Goal: Navigation & Orientation: Find specific page/section

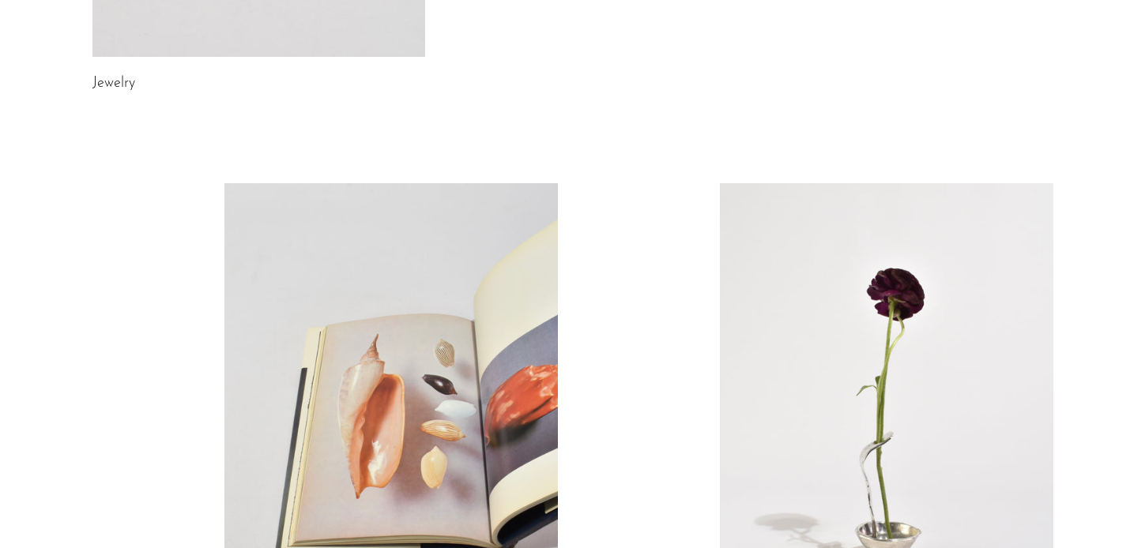
scroll to position [617, 0]
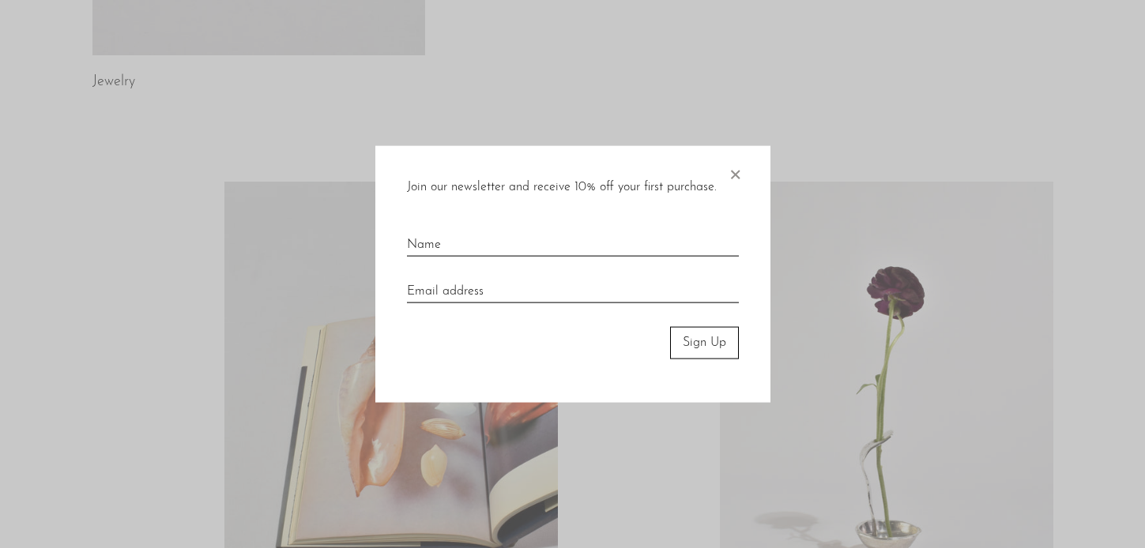
click at [733, 173] on span "×" at bounding box center [735, 171] width 16 height 51
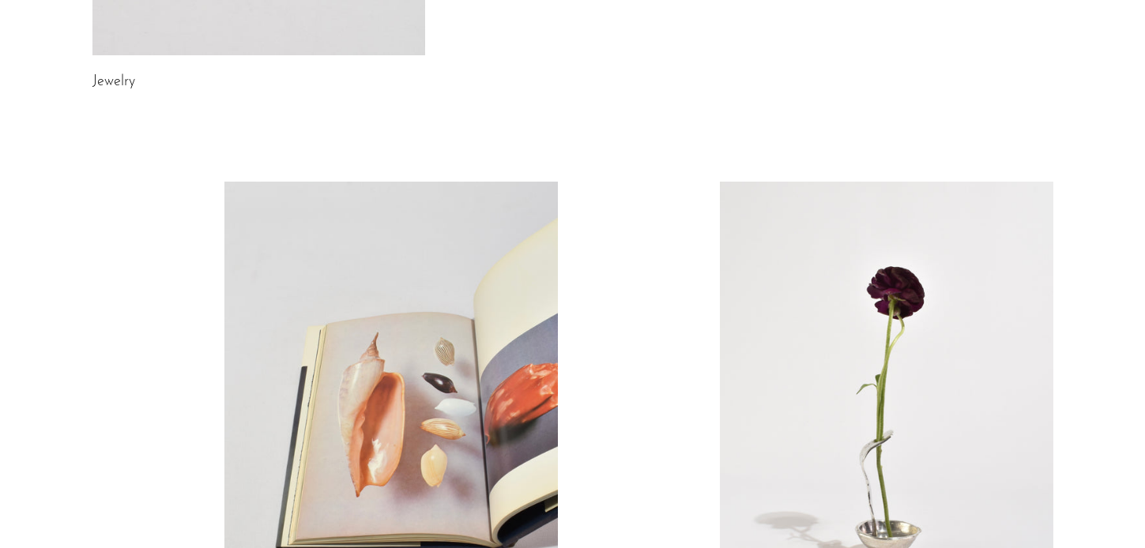
click at [114, 86] on link "Jewelry" at bounding box center [113, 82] width 43 height 14
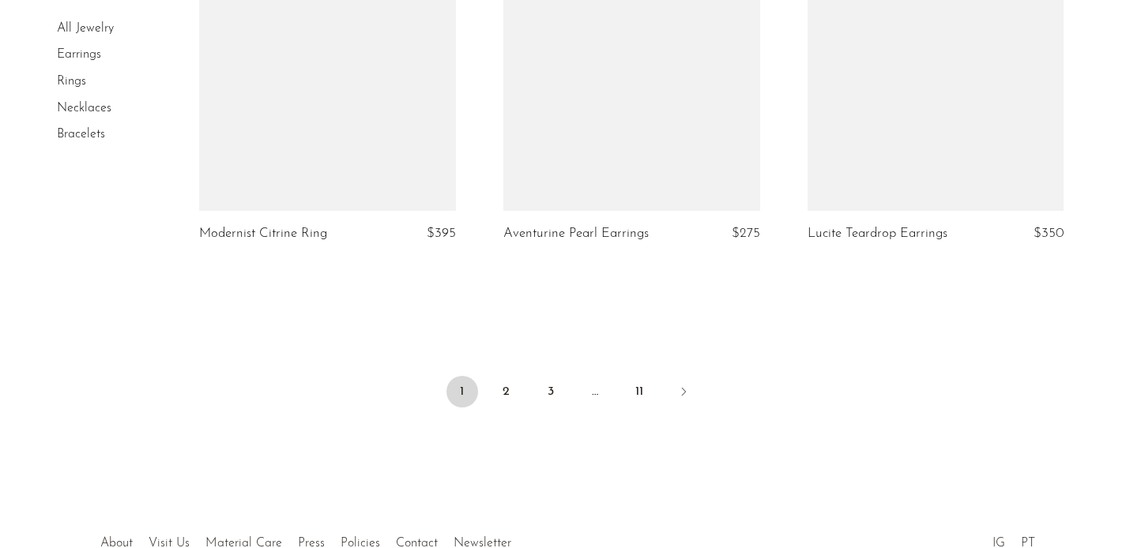
scroll to position [5087, 0]
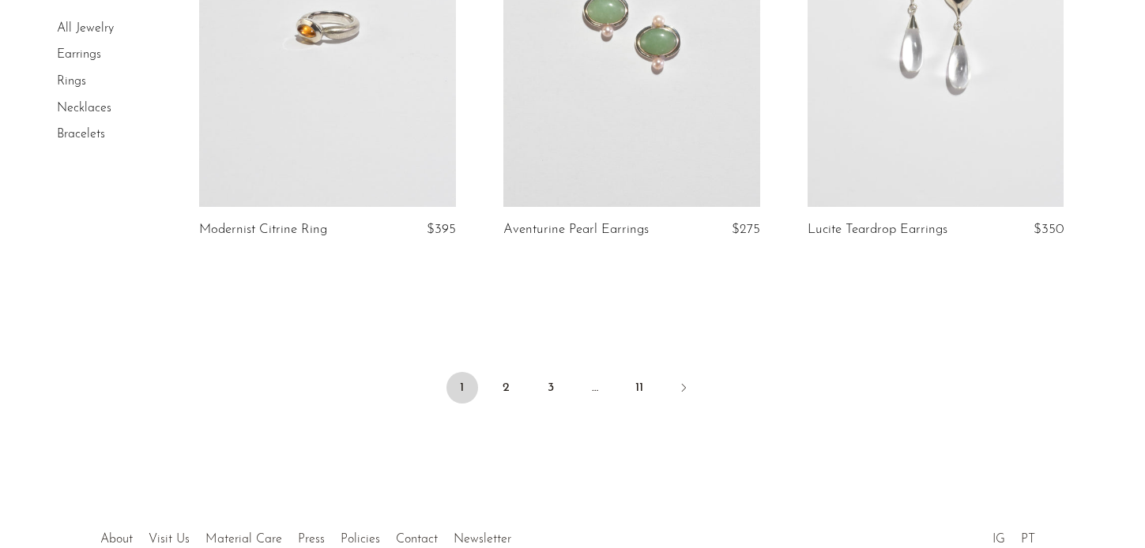
click at [72, 83] on link "Rings" at bounding box center [71, 81] width 29 height 13
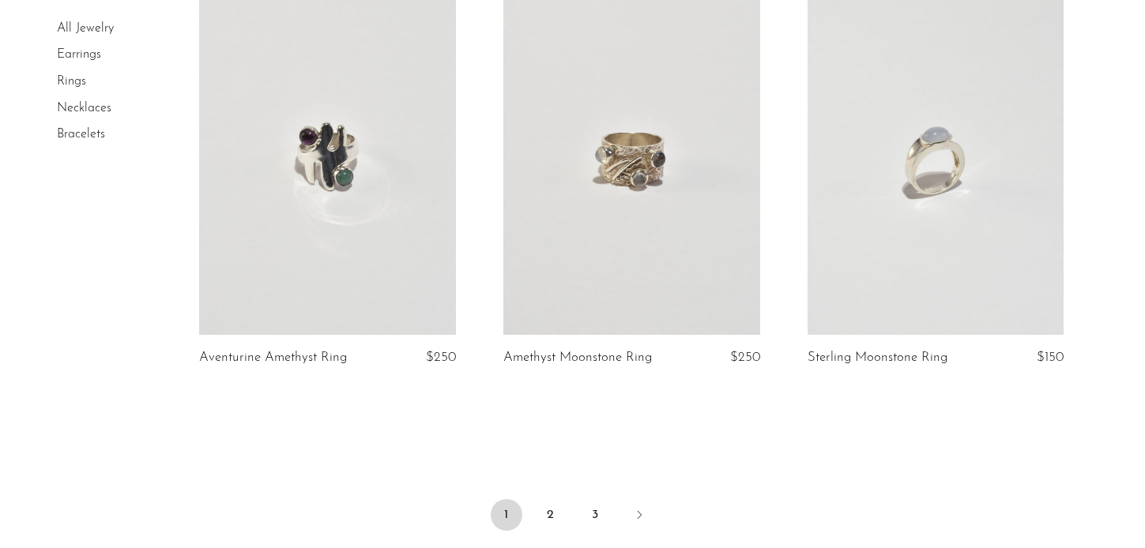
scroll to position [4949, 0]
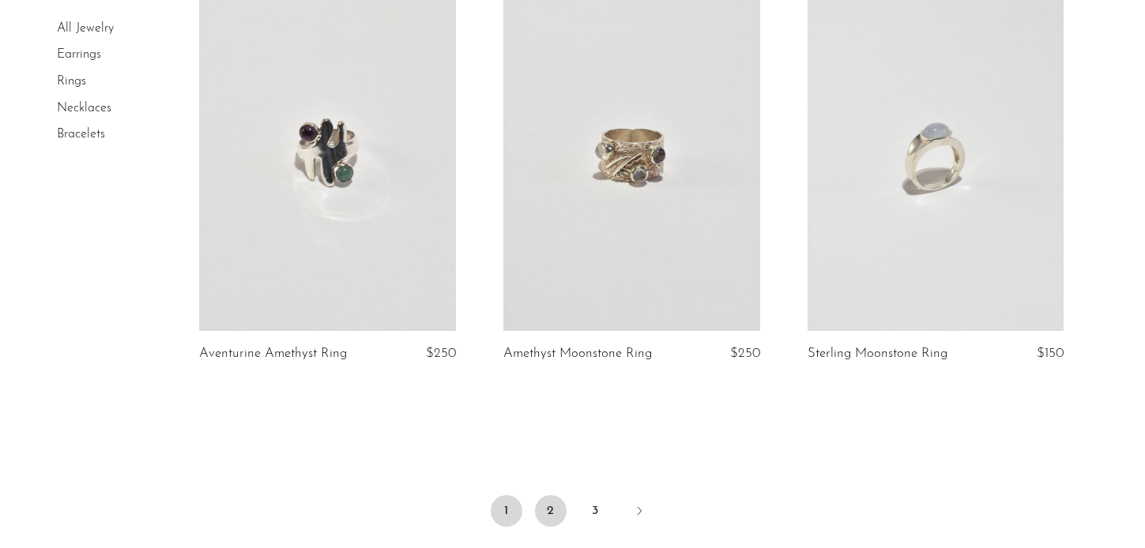
click at [546, 495] on link "2" at bounding box center [551, 511] width 32 height 32
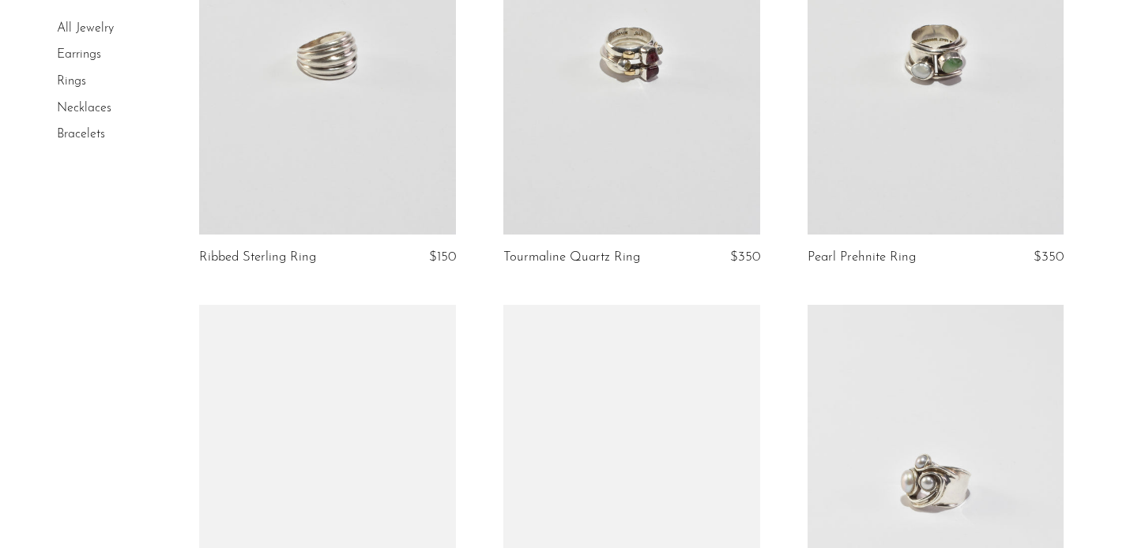
scroll to position [699, 0]
